Goal: Task Accomplishment & Management: Manage account settings

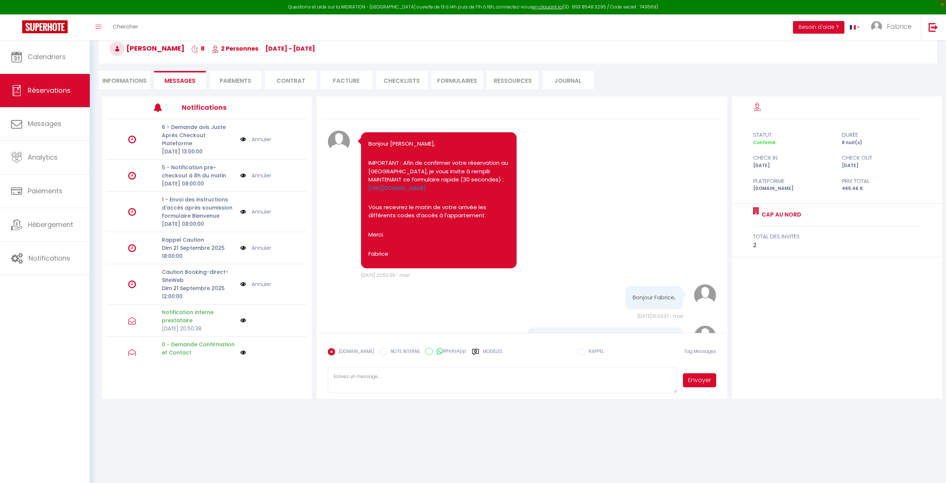
scroll to position [542, 0]
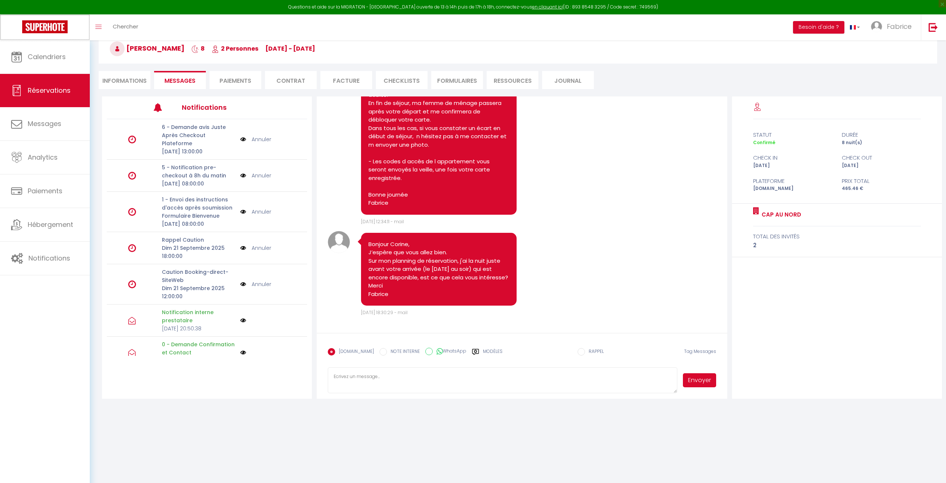
click at [52, 29] on img at bounding box center [44, 26] width 45 height 13
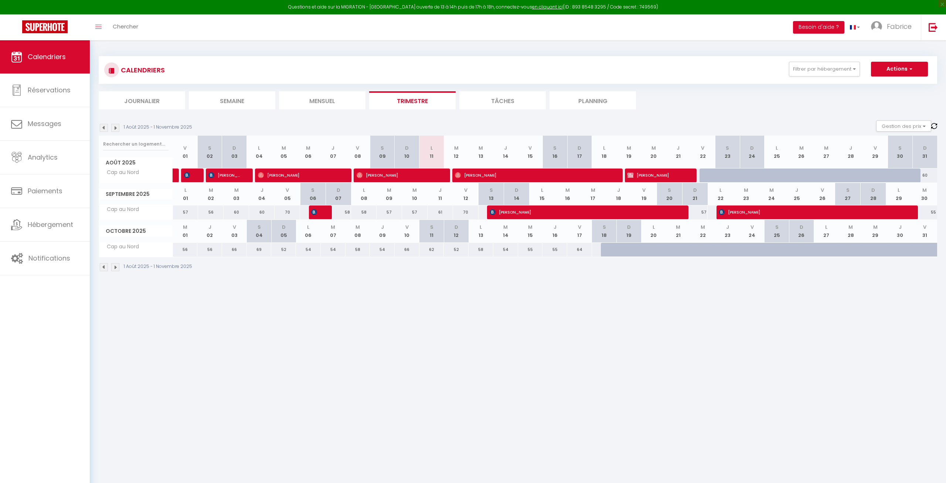
click at [664, 172] on span "[PERSON_NAME]" at bounding box center [656, 175] width 58 height 14
select select "OK"
select select "0"
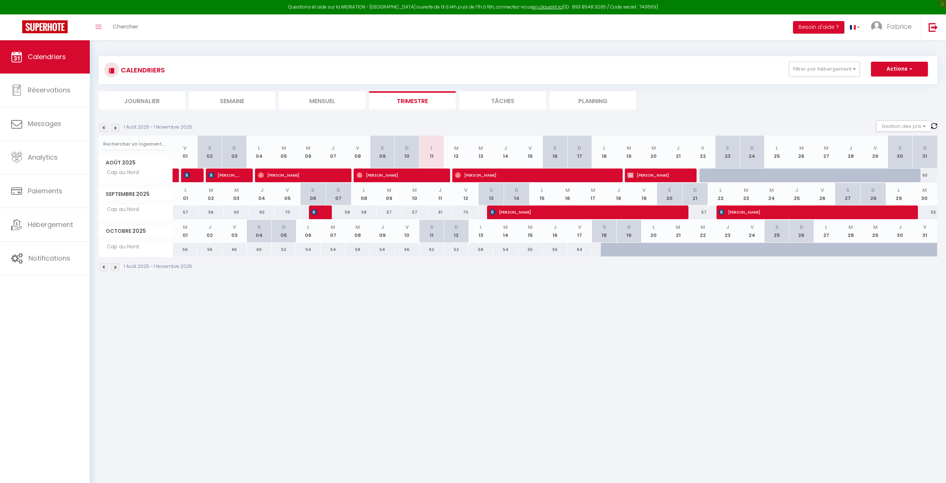
select select "1"
select select
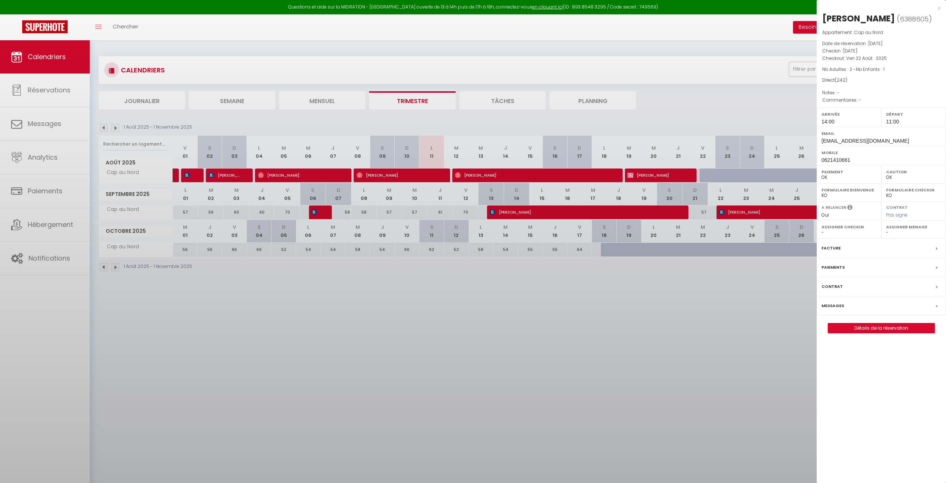
select select "10070"
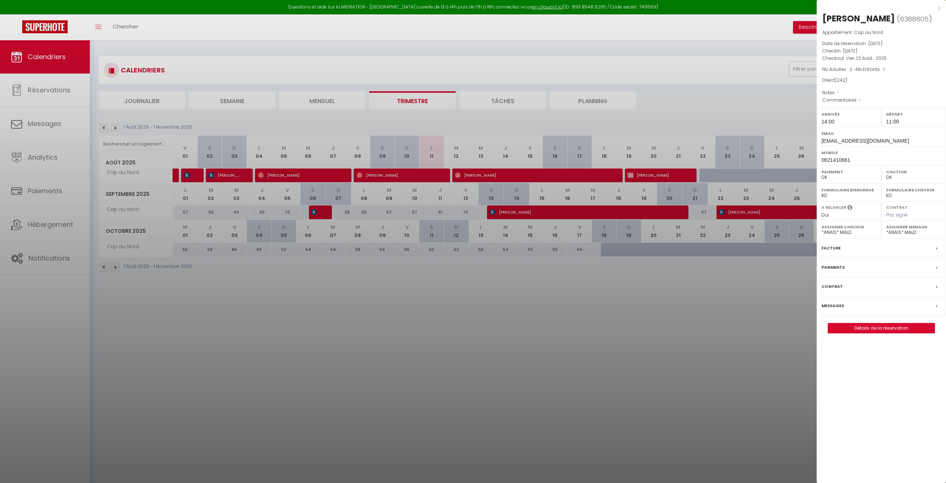
click at [570, 175] on div at bounding box center [473, 241] width 946 height 483
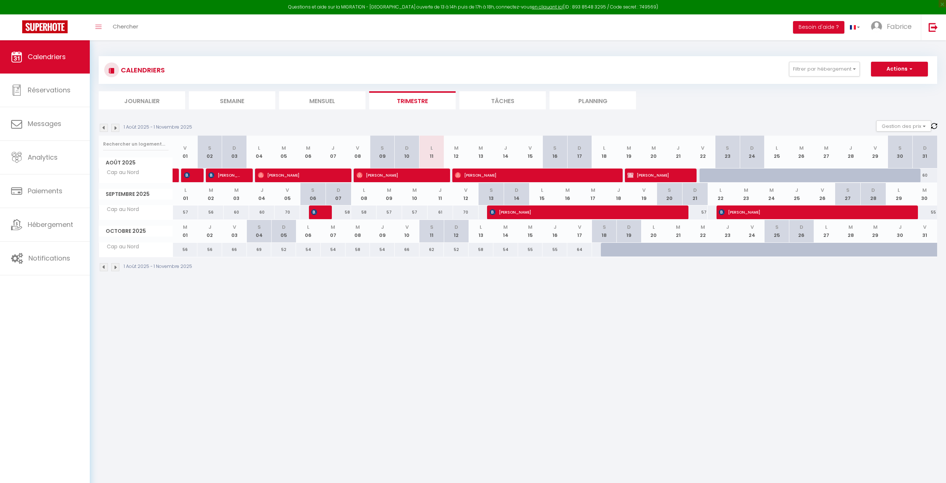
click at [570, 175] on span "[PERSON_NAME]" at bounding box center [533, 175] width 157 height 14
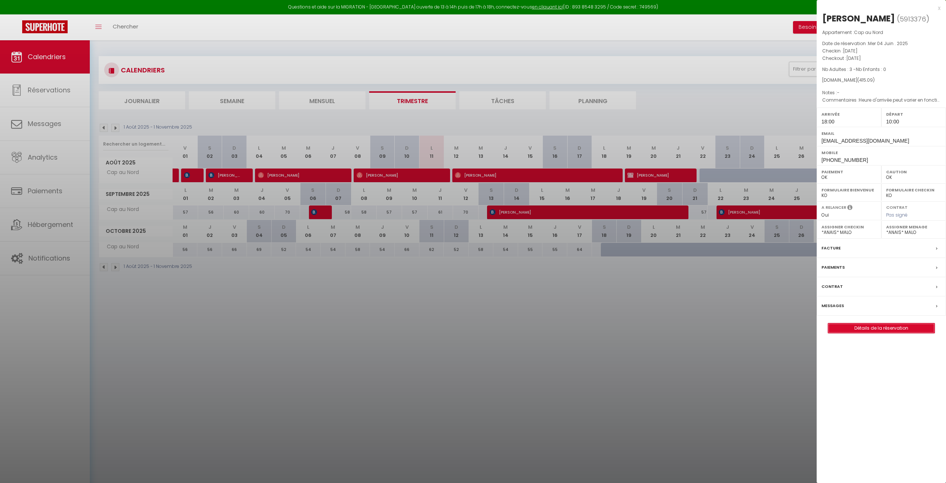
click at [874, 325] on link "Détails de la réservation" at bounding box center [881, 328] width 106 height 10
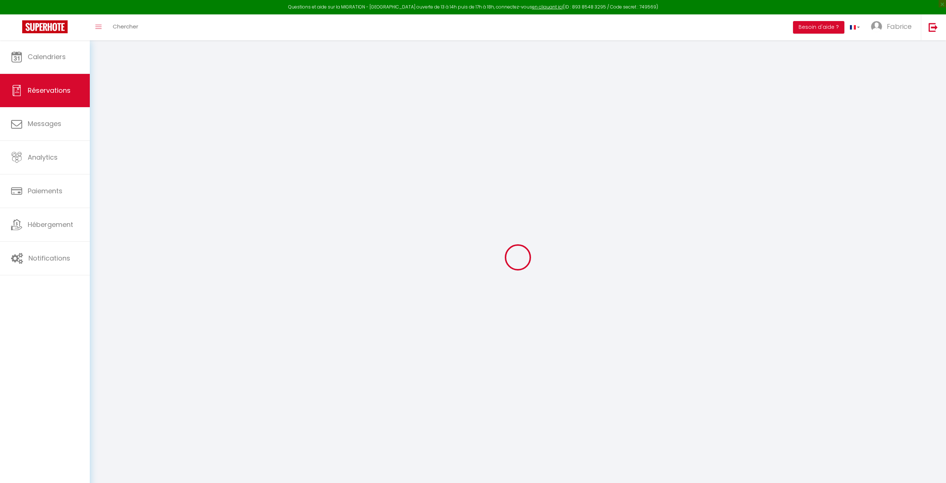
select select
checkbox input "false"
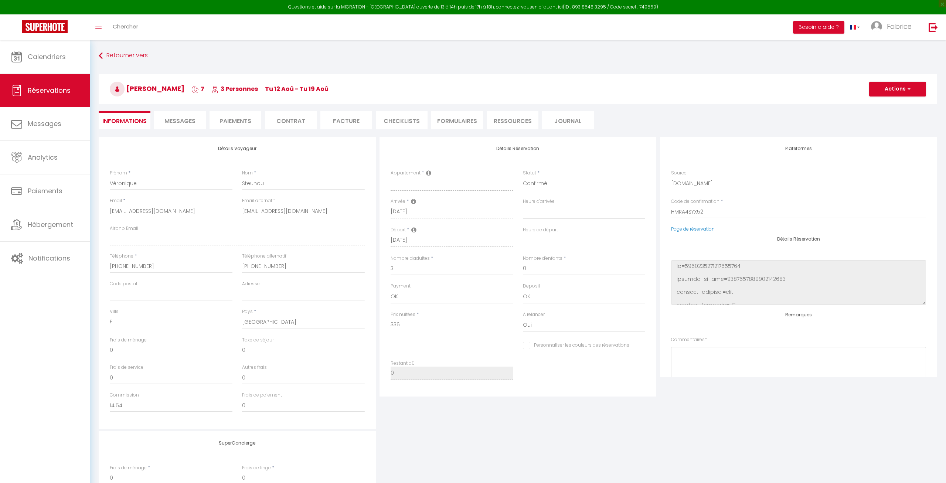
select select
checkbox input "false"
type textarea "Heure d'arrivée peut varier en fonction des aléas de la route."
type input "68"
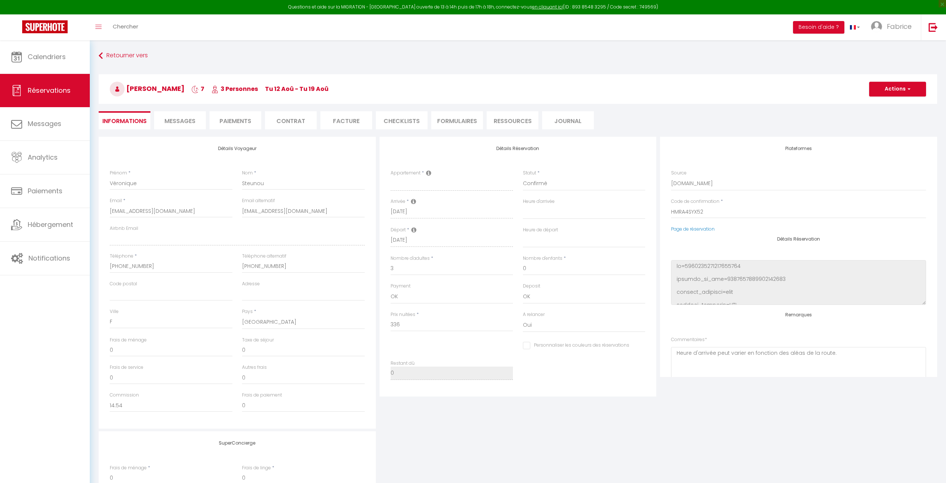
type input "11.09"
select select
checkbox input "false"
select select "18:00"
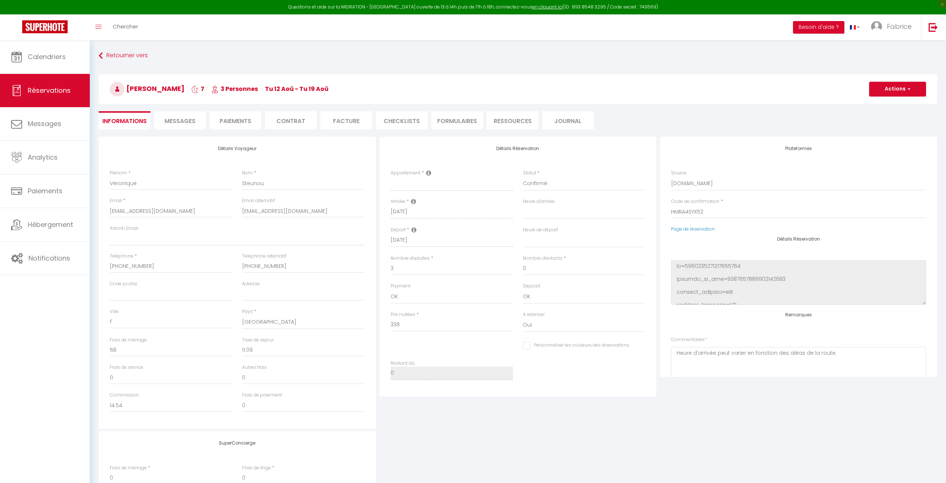
select select "10:00"
click at [187, 121] on span "Messages" at bounding box center [179, 121] width 31 height 8
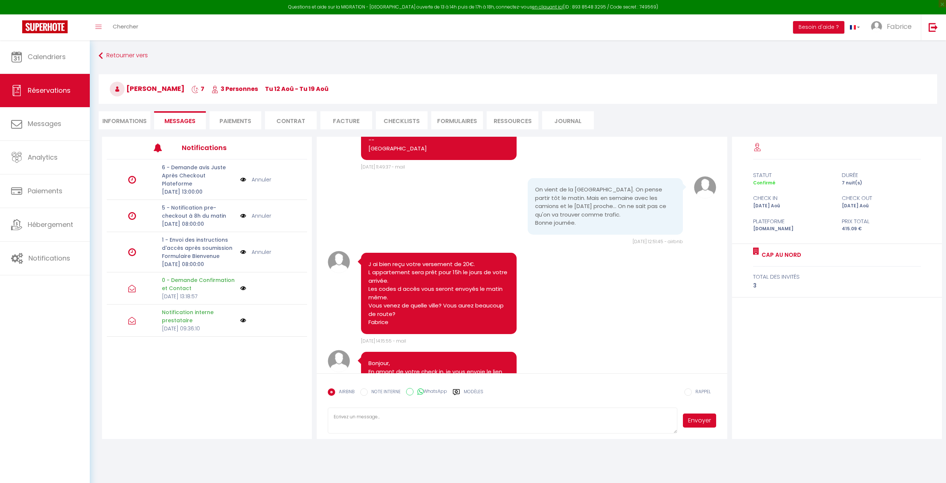
scroll to position [1436, 0]
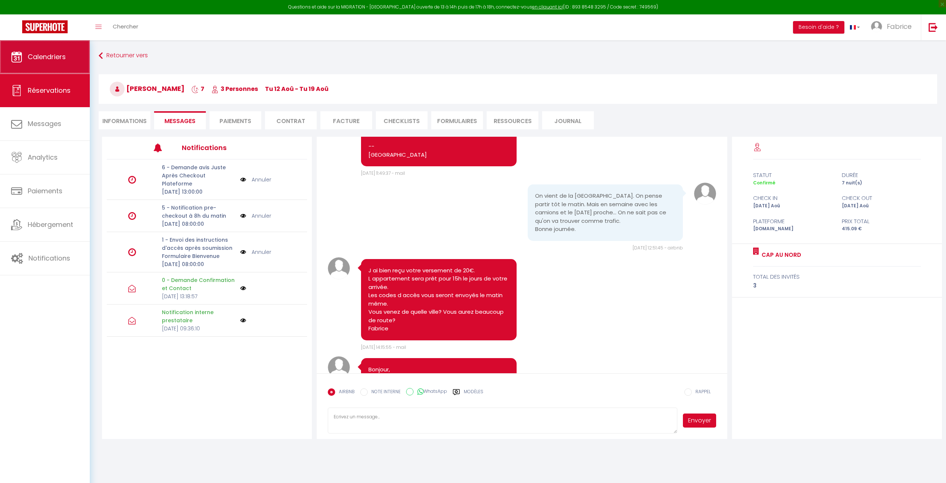
click at [41, 61] on span "Calendriers" at bounding box center [47, 56] width 38 height 9
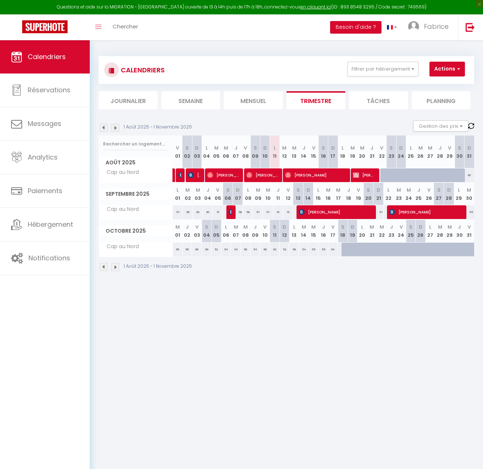
click at [102, 127] on img at bounding box center [104, 128] width 8 height 8
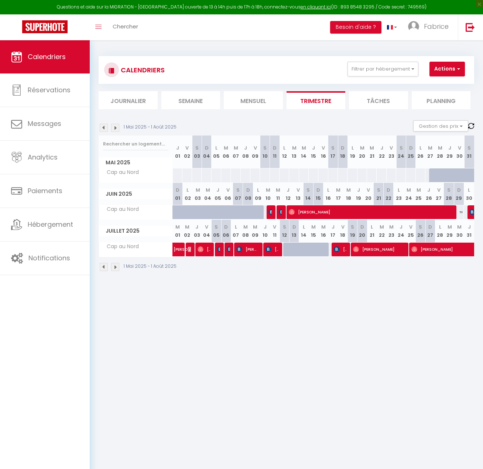
click at [274, 249] on span "[PERSON_NAME]" at bounding box center [272, 249] width 13 height 14
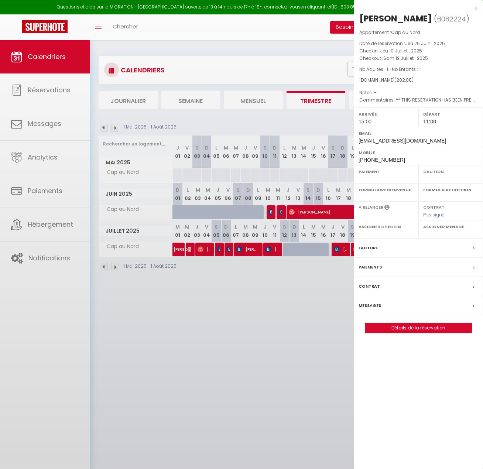
select select "OK"
select select "1"
select select "0"
select select "1"
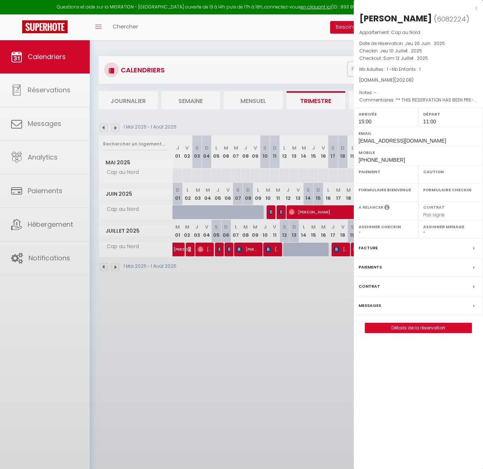
select select
select select "10070"
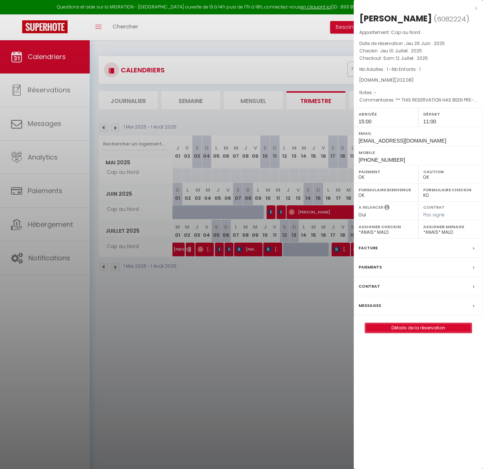
click at [401, 331] on link "Détails de la réservation" at bounding box center [418, 328] width 106 height 10
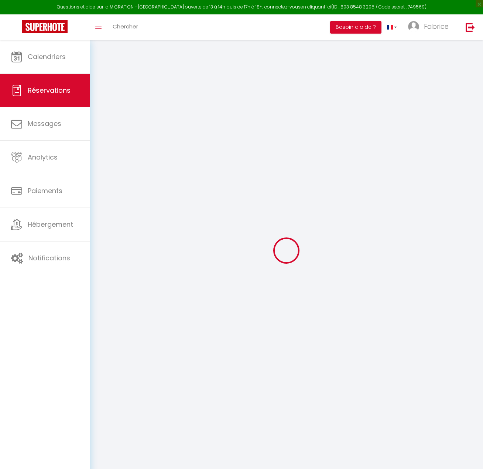
select select
checkbox input "false"
select select
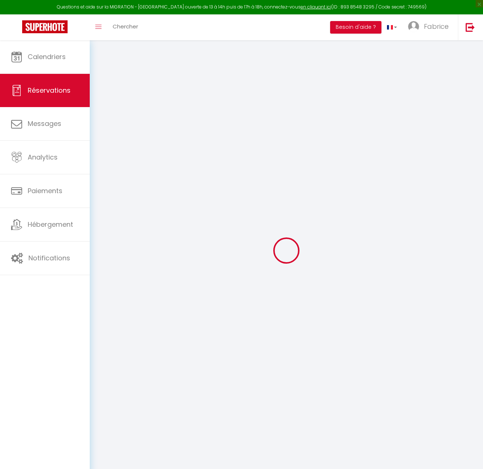
checkbox input "false"
type textarea "** THIS RESERVATION HAS BEEN PRE-PAID ** Approximate time of arrival: between 1…"
type input "62"
type input "4.08"
select select
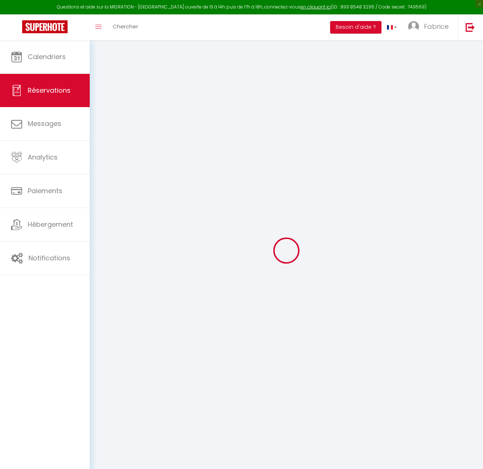
select select
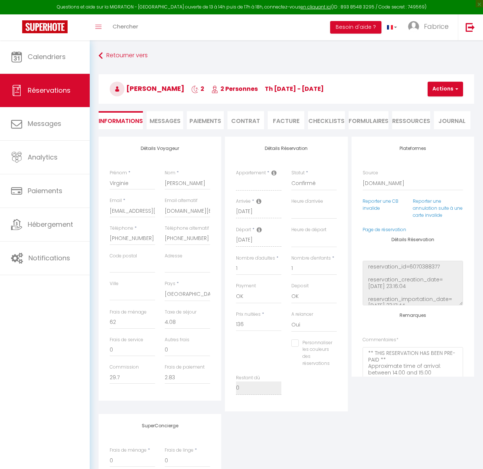
checkbox input "false"
select select "15:00"
select select "11:00"
click at [201, 122] on li "Paiements" at bounding box center [205, 120] width 37 height 18
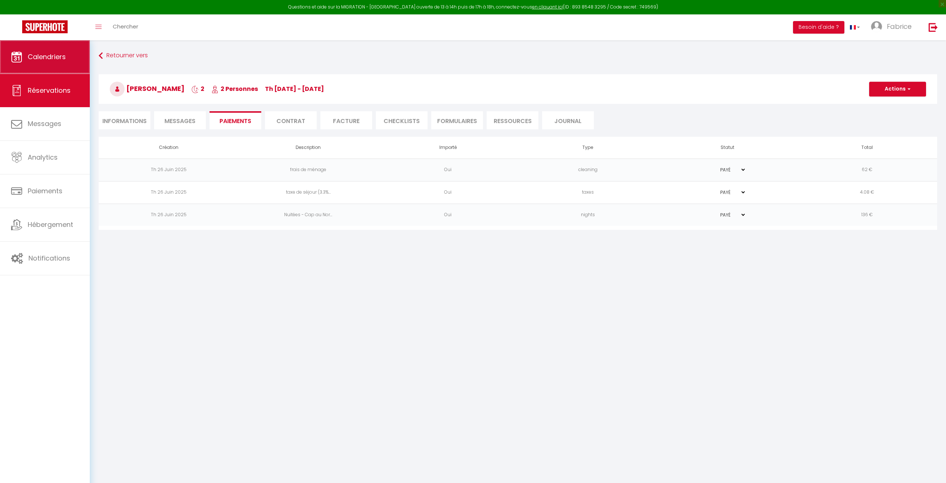
click at [49, 53] on span "Calendriers" at bounding box center [47, 56] width 38 height 9
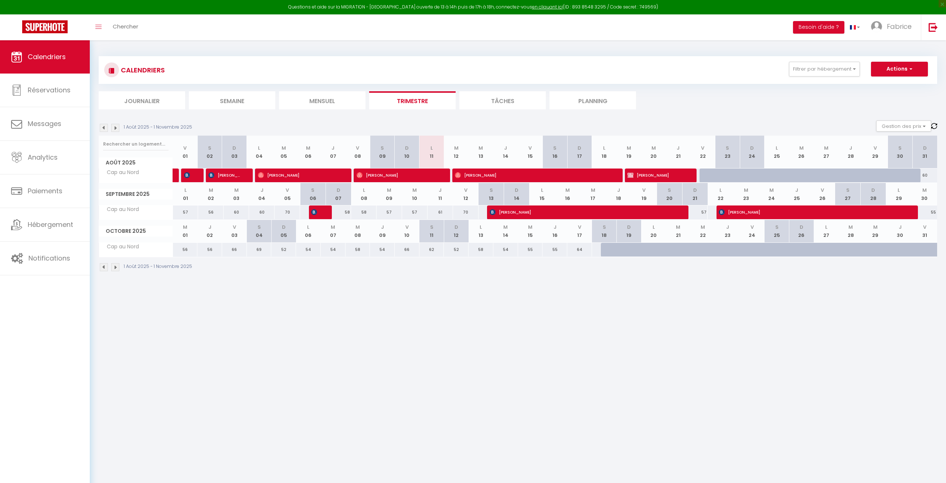
click at [102, 126] on img at bounding box center [104, 128] width 8 height 8
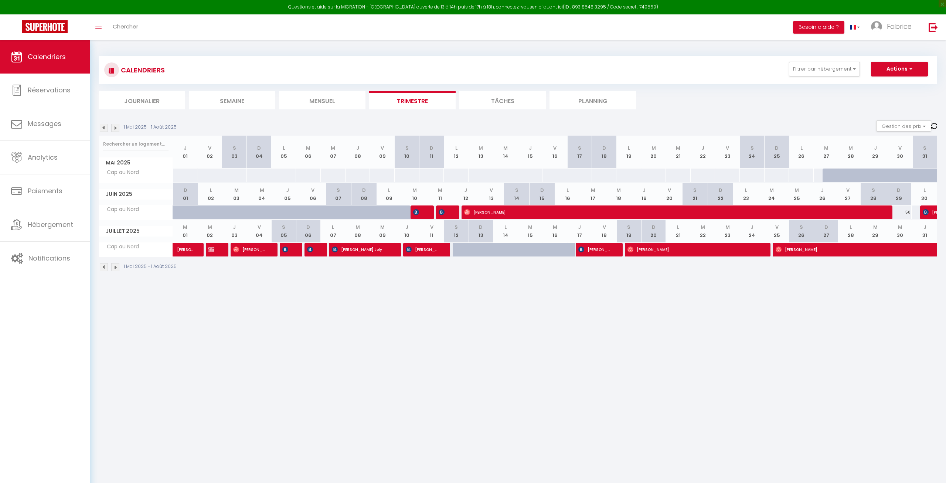
click at [855, 285] on div "CALENDRIERS Filtrer par hébergement Effacer Sauvegarder Actions Nouvelle réserv…" at bounding box center [518, 163] width 856 height 247
click at [595, 248] on span "[PERSON_NAME]" at bounding box center [594, 249] width 33 height 14
select select "OK"
select select "KO"
select select "0"
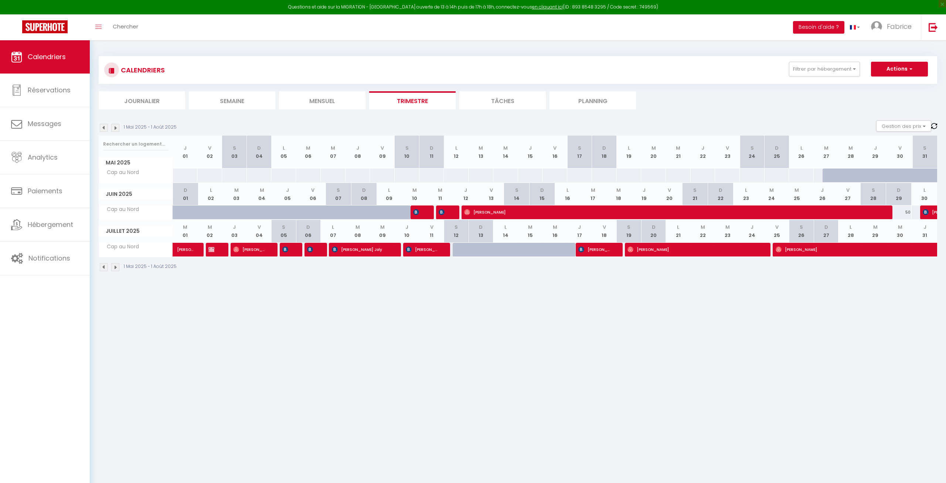
select select "0"
select select "1"
select select
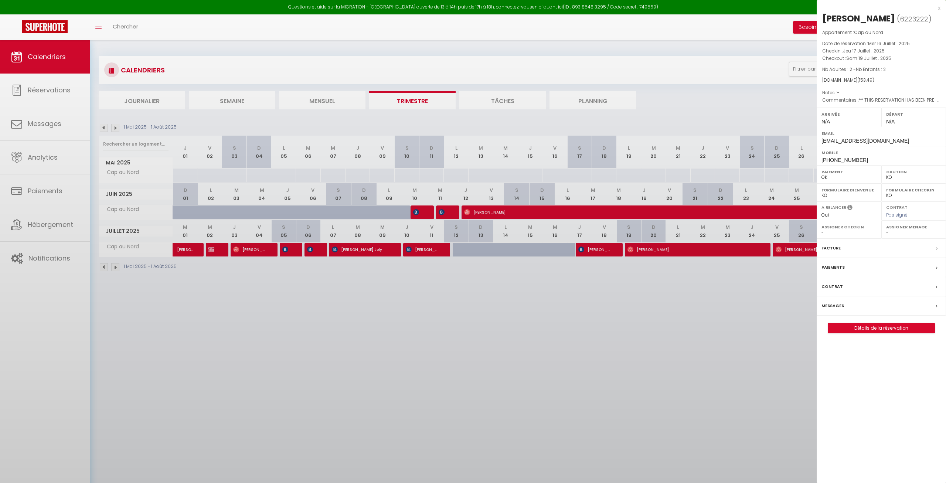
select select "10070"
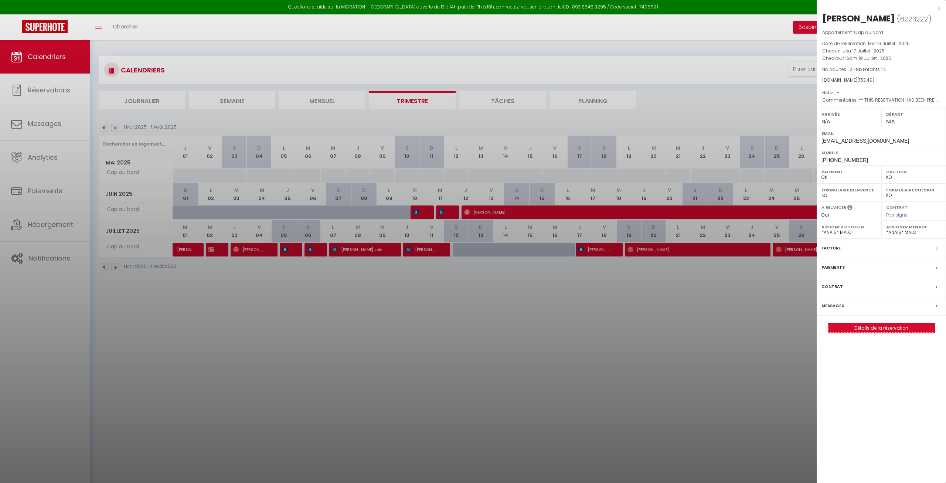
click at [883, 328] on link "Détails de la réservation" at bounding box center [881, 328] width 106 height 10
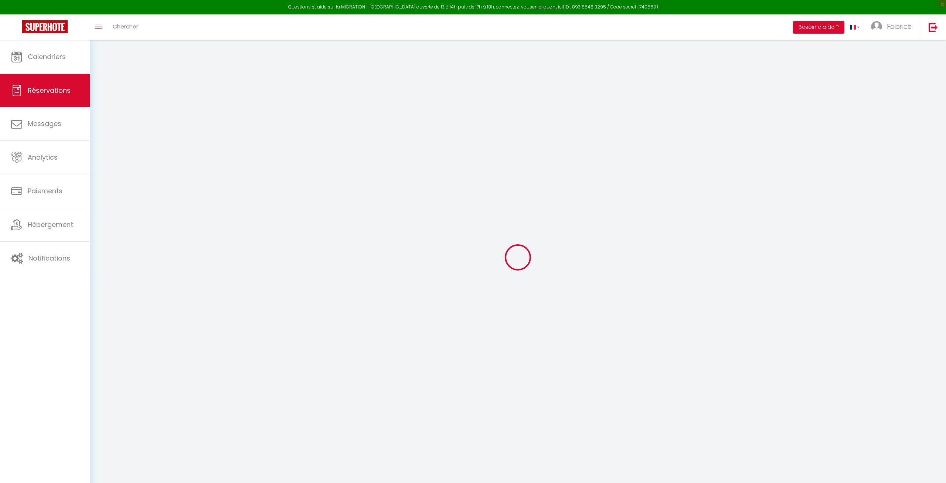
type input "[PERSON_NAME]"
type input "Barnett"
type input "[EMAIL_ADDRESS][DOMAIN_NAME]"
type input "[PHONE_NUMBER]"
type input "N/A"
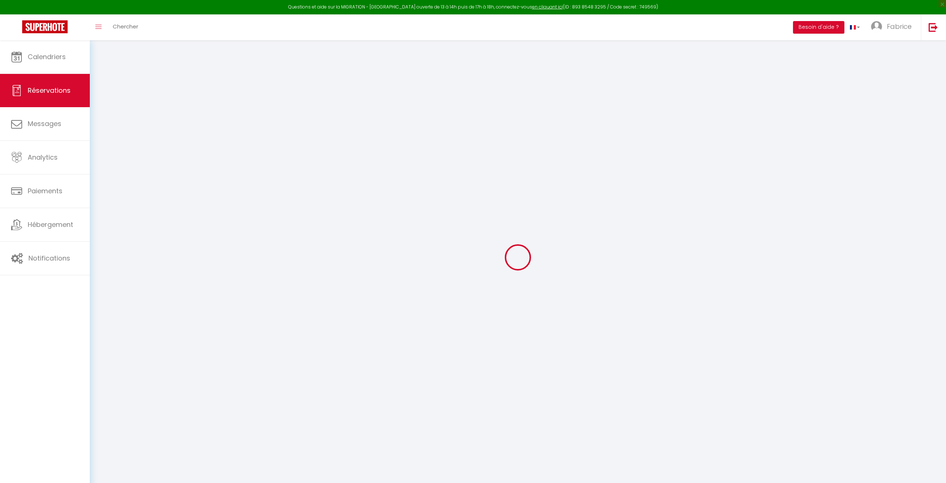
type input "30 08 [GEOGRAPHIC_DATA] [STREET_ADDRESS][PERSON_NAME]"
type input "[GEOGRAPHIC_DATA]"
select select "GB"
type input "22.62"
type input "2.15"
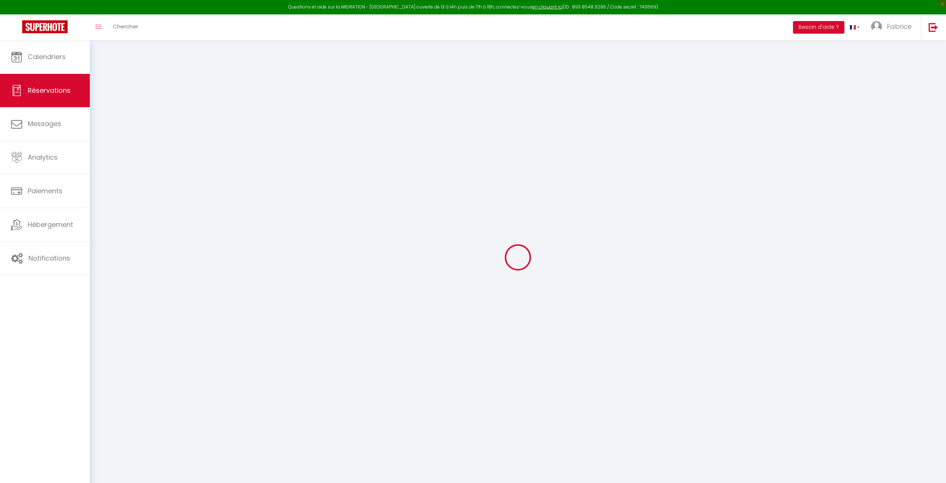
select select "1"
select select
type input "2"
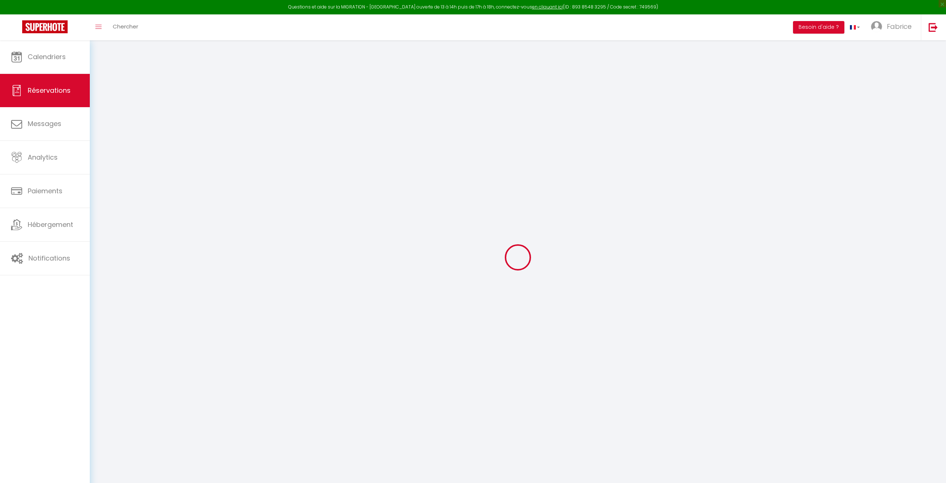
select select "12"
select select
type input "88.83"
checkbox input "false"
type input "0"
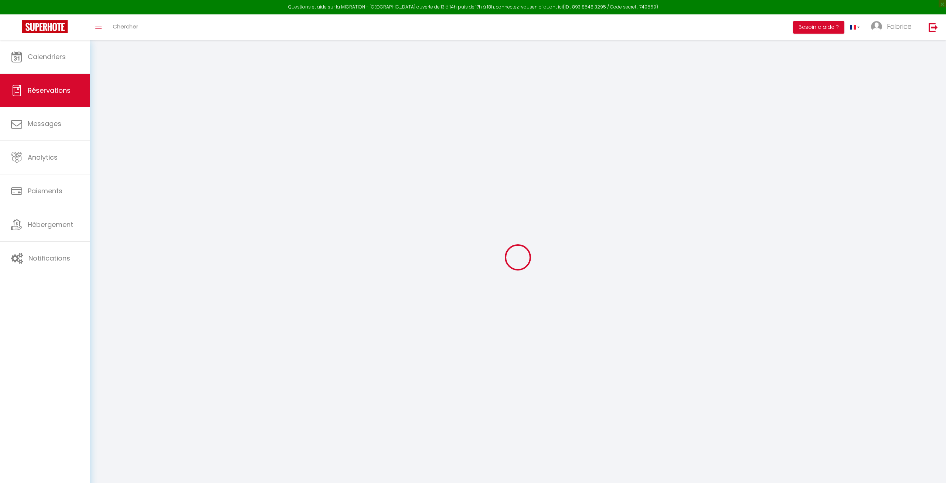
select select "2"
type input "0"
select select
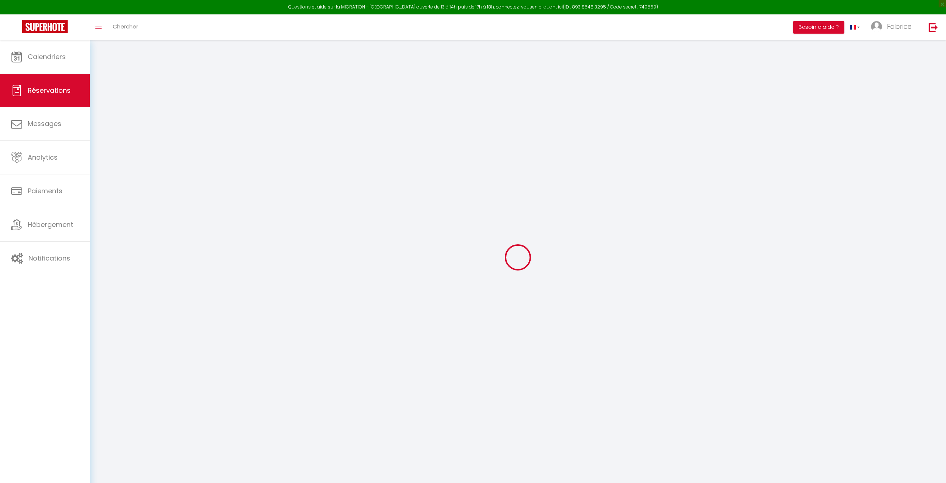
select select
select select "14"
checkbox input "false"
select select
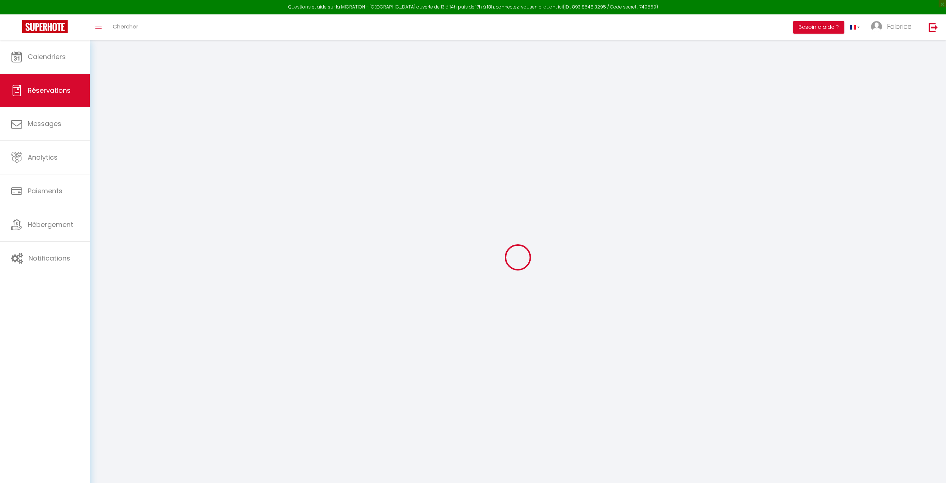
checkbox input "false"
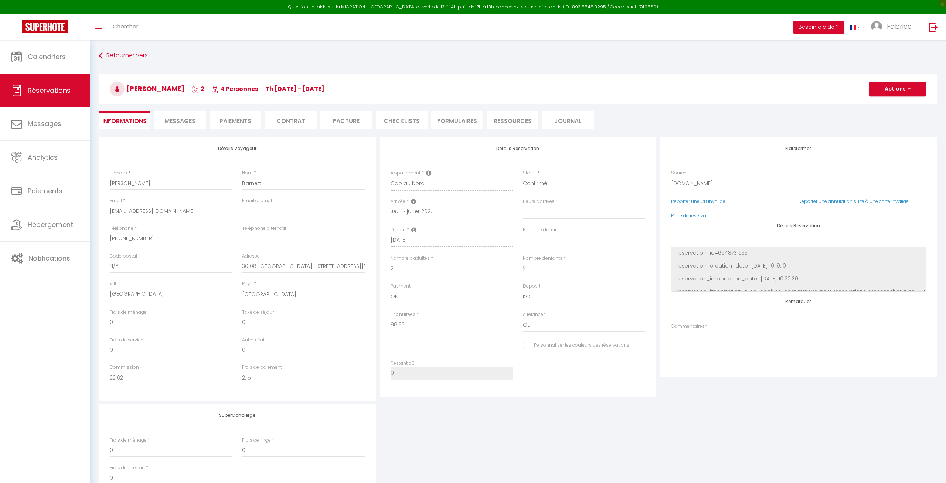
select select
checkbox input "false"
select select
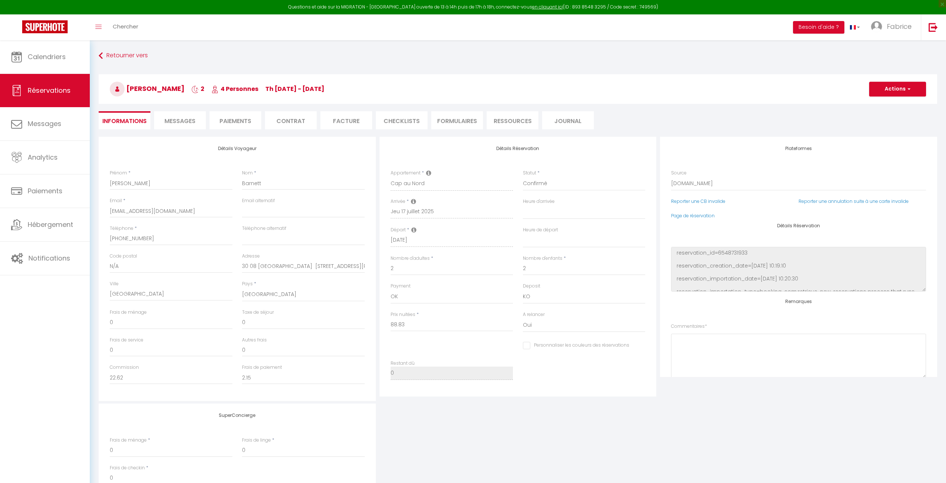
checkbox input "false"
type textarea "** THIS RESERVATION HAS BEEN PRE-PAID ** BOOKING NOTE : Payment charge is EUR 2…"
type input "62"
type input "2.66"
select select
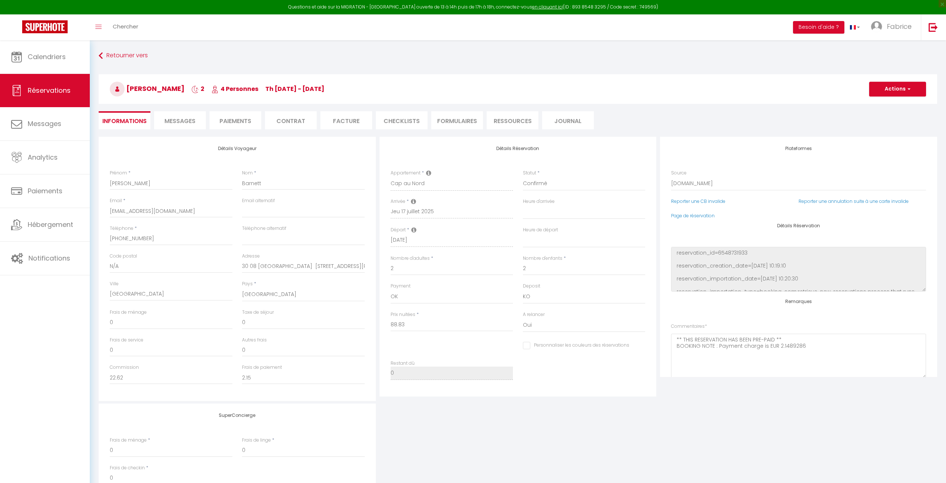
select select
checkbox input "false"
select select
click at [50, 63] on link "Calendriers" at bounding box center [45, 56] width 90 height 33
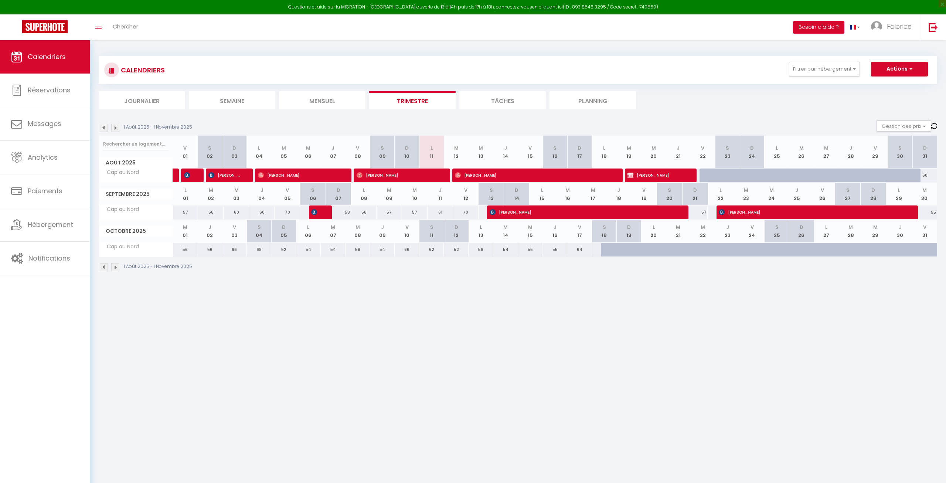
click at [106, 129] on img at bounding box center [104, 128] width 8 height 8
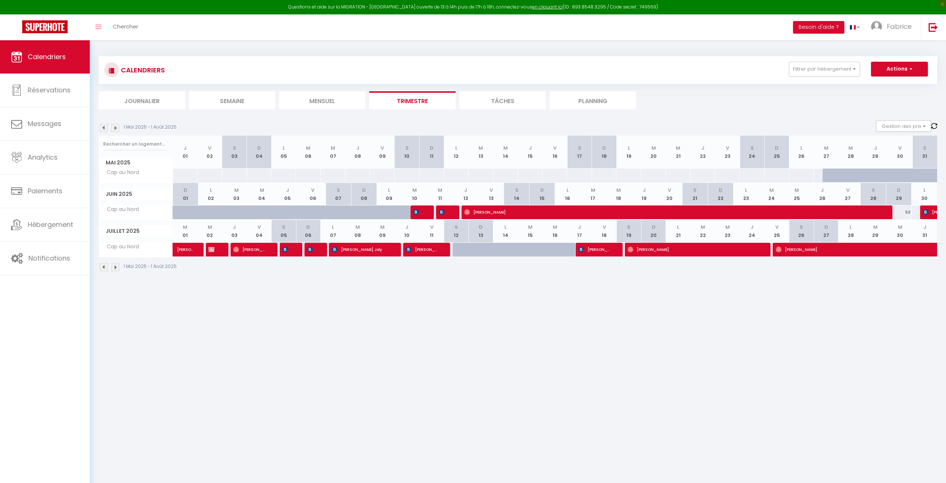
click at [114, 127] on img at bounding box center [115, 128] width 8 height 8
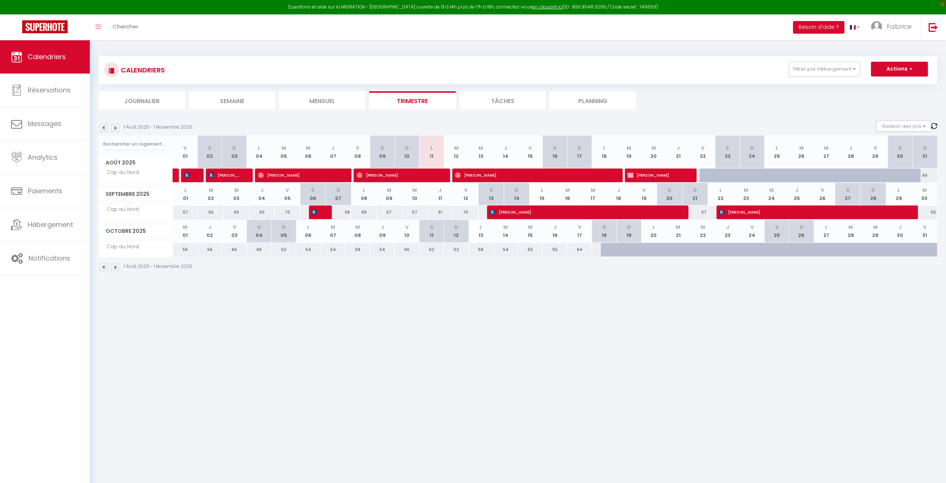
click at [102, 128] on img at bounding box center [104, 128] width 8 height 8
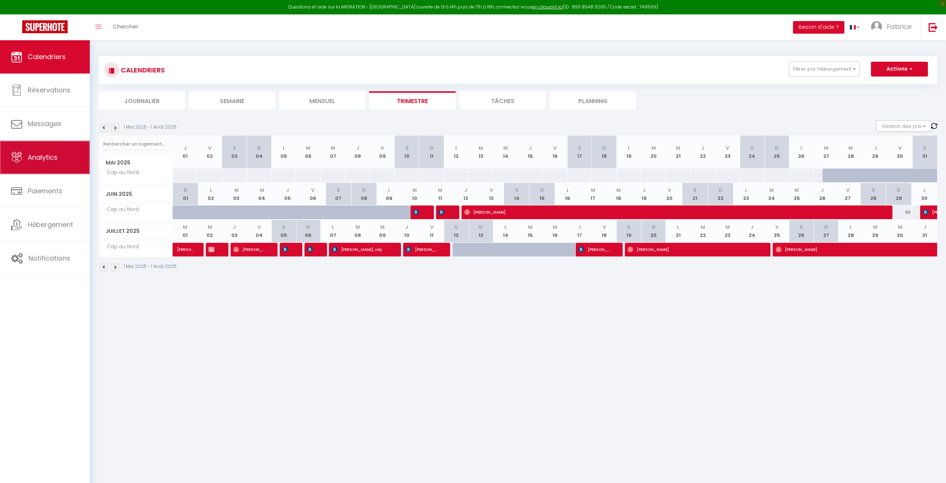
click at [56, 164] on link "Analytics" at bounding box center [45, 157] width 90 height 33
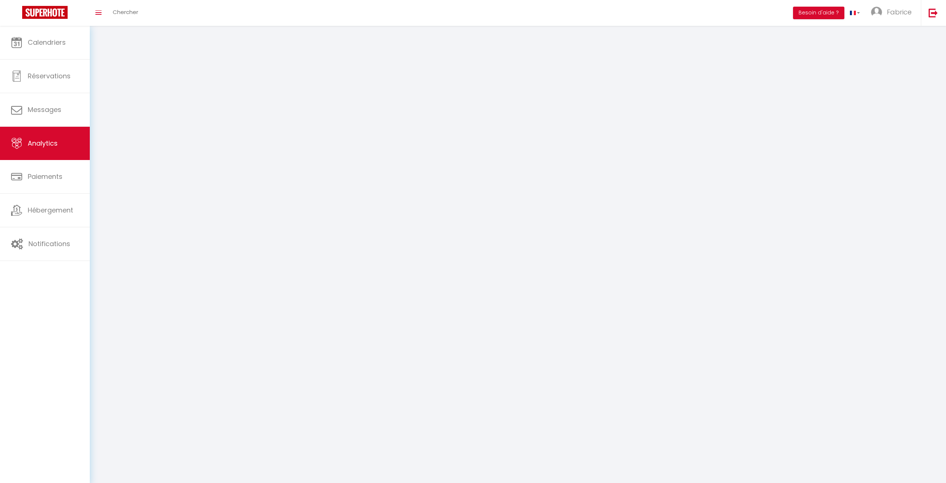
select select "2025"
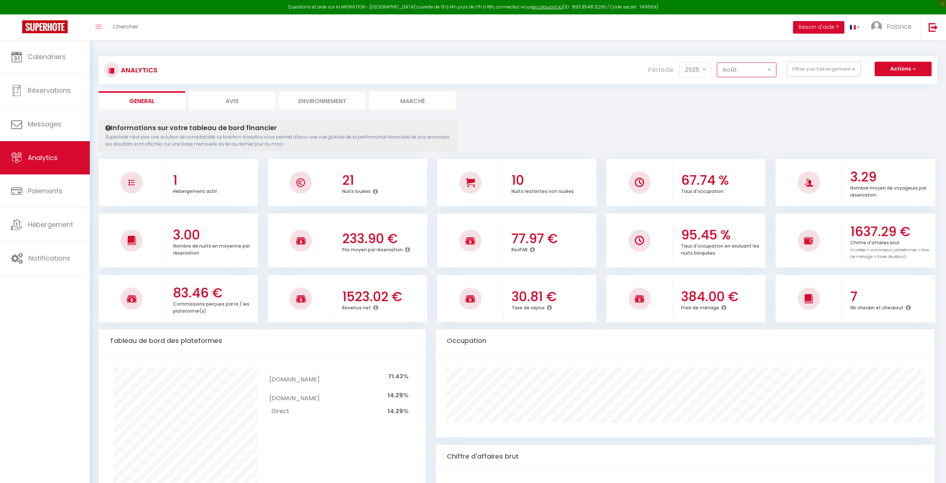
click at [717, 62] on select "[PERSON_NAME] Mars Avril Mai Juin Juillet Août Septembre Octobre Novembre Décem…" at bounding box center [746, 69] width 59 height 15
click option "Juin" at bounding box center [0, 0] width 0 height 0
click at [717, 62] on select "[PERSON_NAME] Mars Avril Mai Juin Juillet Août Septembre Octobre Novembre Décem…" at bounding box center [746, 69] width 59 height 15
select select "7"
click option "Juillet" at bounding box center [0, 0] width 0 height 0
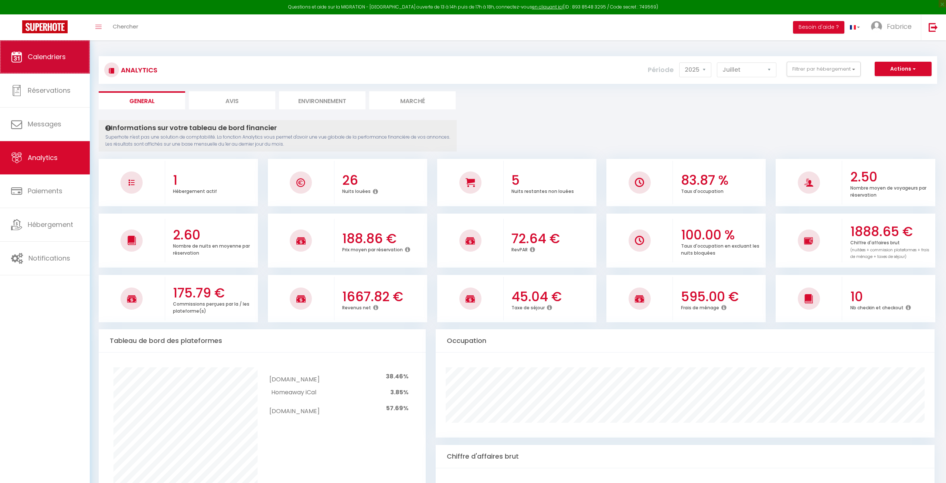
click at [47, 61] on span "Calendriers" at bounding box center [47, 56] width 38 height 9
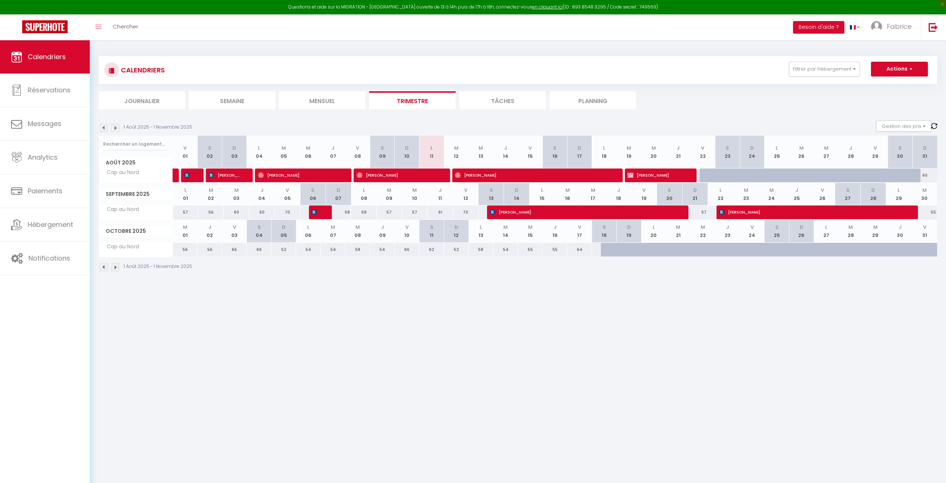
click at [101, 127] on img at bounding box center [104, 128] width 8 height 8
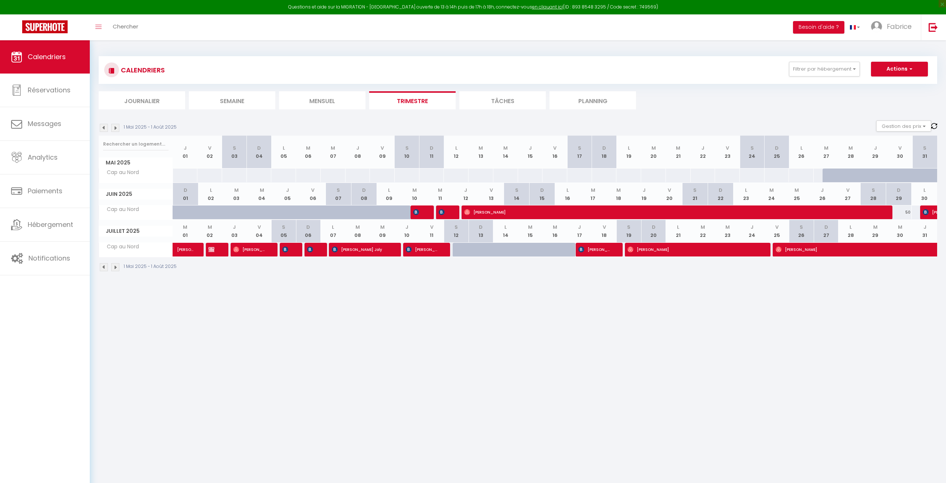
click at [877, 247] on span "[PERSON_NAME]" at bounding box center [834, 249] width 119 height 14
select select "OK"
select select "0"
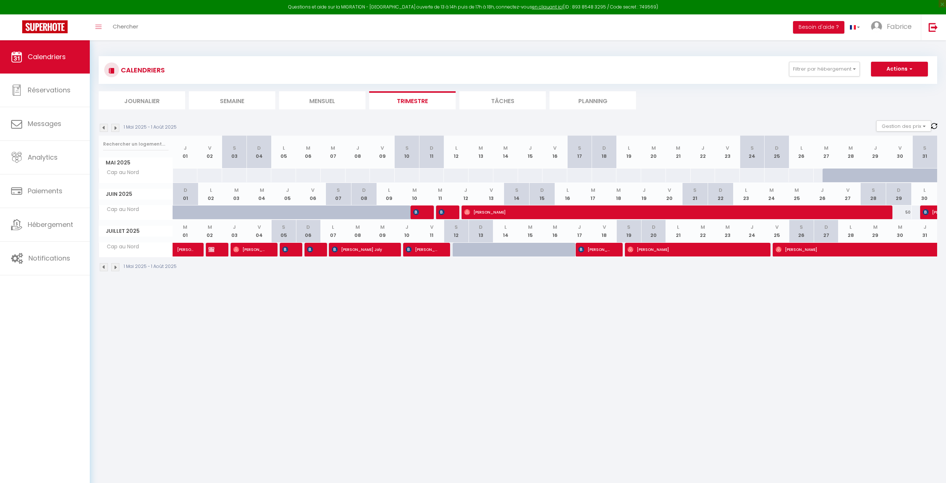
select select "1"
select select
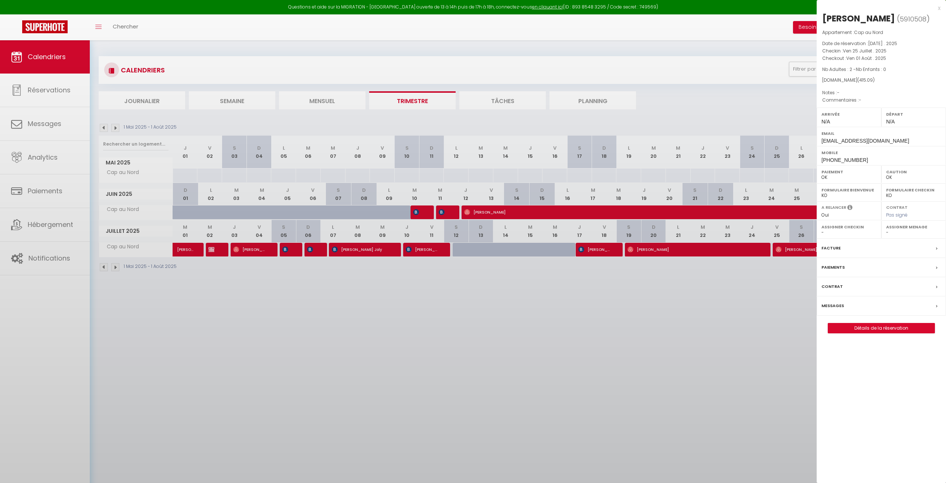
select select "10070"
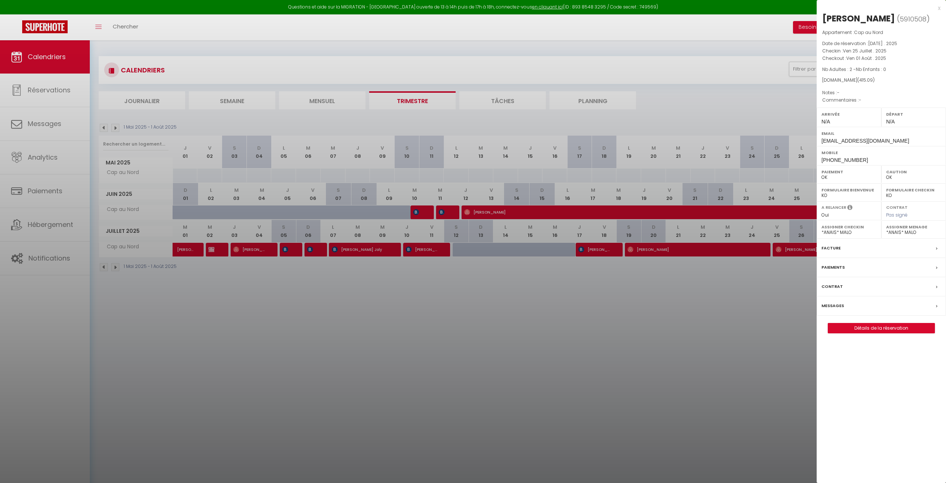
click at [714, 344] on div at bounding box center [473, 241] width 946 height 483
